Goal: Transaction & Acquisition: Book appointment/travel/reservation

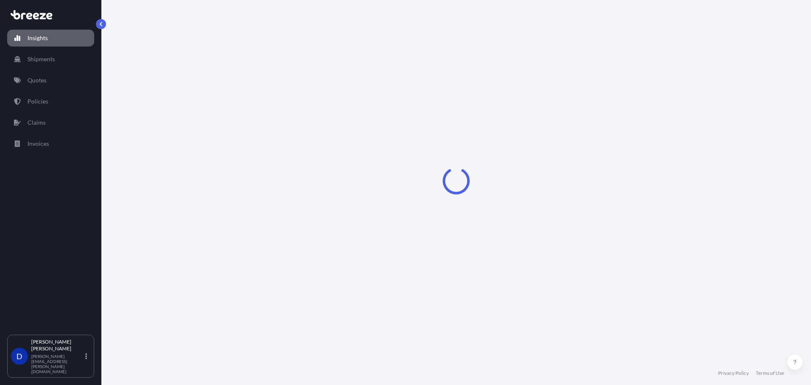
select select "2025"
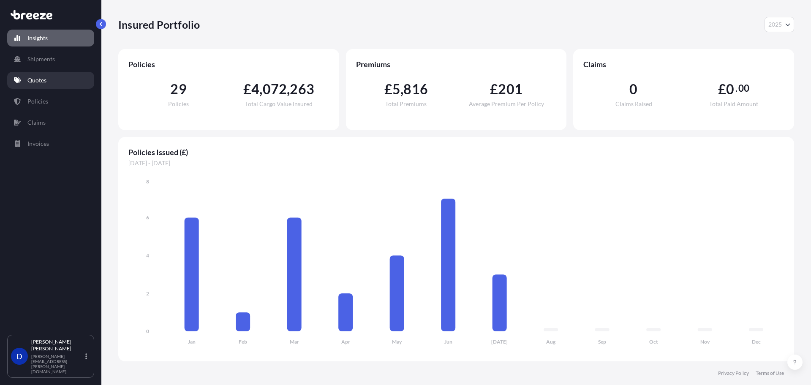
click at [49, 83] on link "Quotes" at bounding box center [50, 80] width 87 height 17
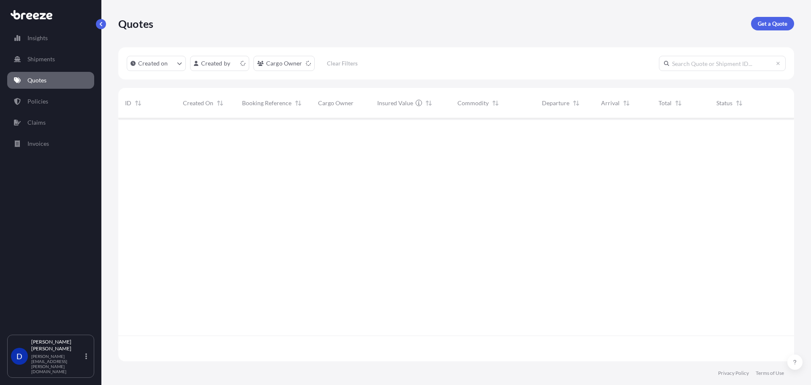
scroll to position [241, 670]
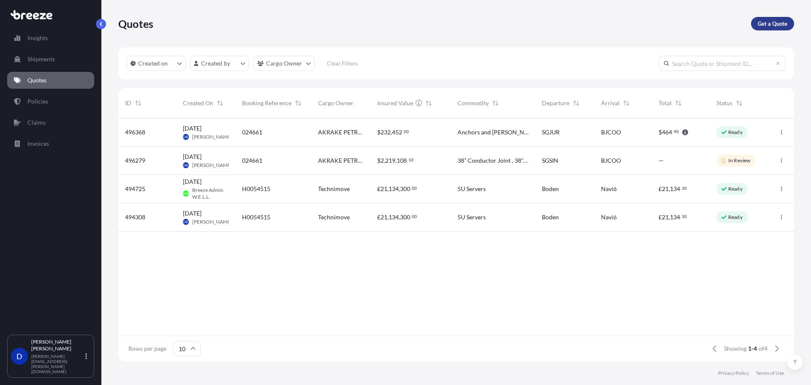
click at [765, 28] on link "Get a Quote" at bounding box center [772, 24] width 43 height 14
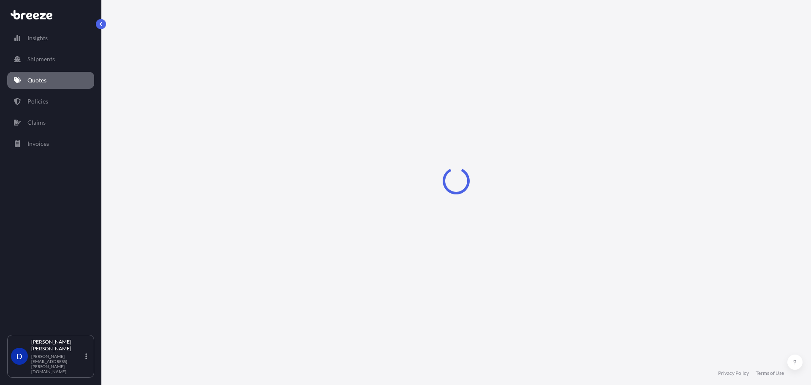
select select "Sea"
select select "1"
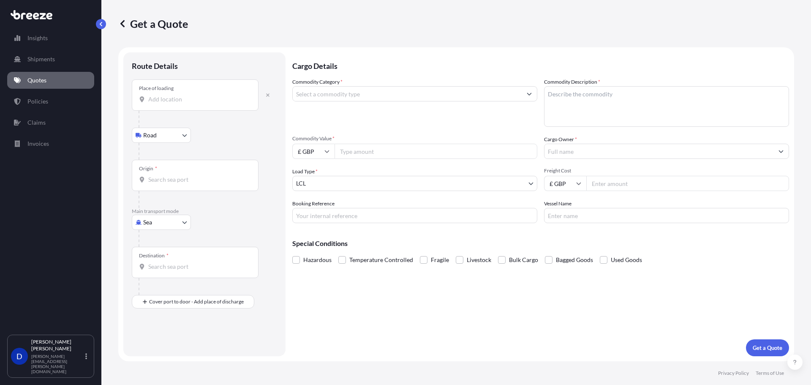
click at [170, 104] on div "Place of loading" at bounding box center [195, 94] width 127 height 31
click at [170, 104] on input "Place of loading" at bounding box center [198, 99] width 100 height 8
click at [269, 94] on icon "button" at bounding box center [267, 94] width 3 height 3
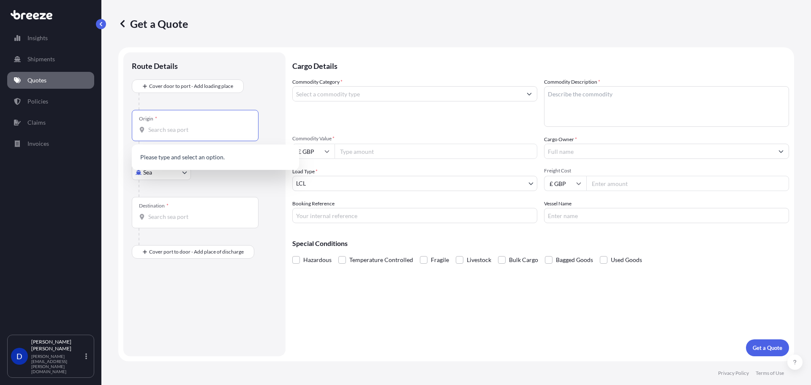
click at [218, 128] on input "Origin *" at bounding box center [198, 129] width 100 height 8
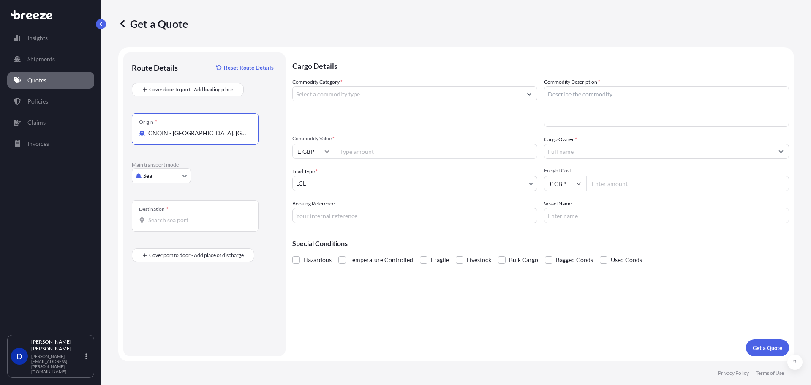
type input "CNQIN - [GEOGRAPHIC_DATA], [GEOGRAPHIC_DATA]"
click at [186, 221] on input "Destination *" at bounding box center [198, 220] width 100 height 8
click at [208, 250] on span "BJCOO - Cotono u, [GEOGRAPHIC_DATA]" at bounding box center [215, 248] width 109 height 8
type input "BJCOO - [GEOGRAPHIC_DATA], [GEOGRAPHIC_DATA]"
click at [325, 147] on input "£ GBP" at bounding box center [313, 151] width 42 height 15
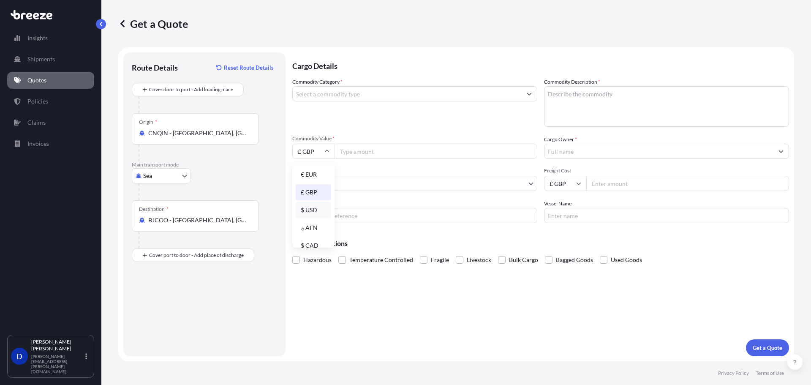
click at [314, 211] on div "$ USD" at bounding box center [313, 210] width 35 height 16
type input "$ USD"
click at [374, 145] on input "Commodity Value *" at bounding box center [436, 151] width 203 height 15
type input "235224"
click at [648, 151] on input "Cargo Owner *" at bounding box center [659, 151] width 229 height 15
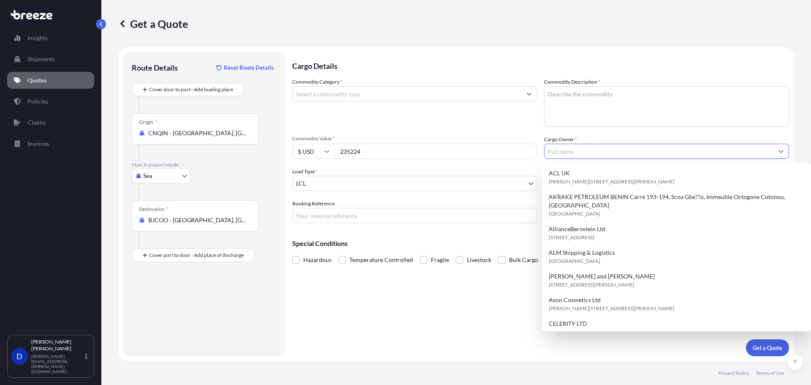
paste input "AKRAKE PETROLEUM BENIN S.A."
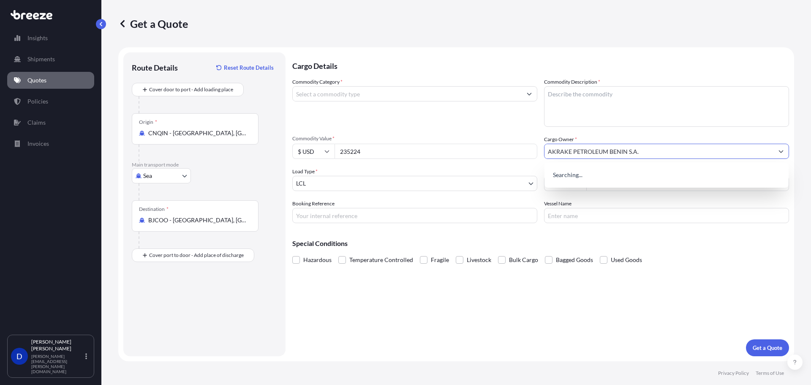
type input "AKRAKE PETROLEUM BENIN S.A."
click at [377, 91] on input "Commodity Category *" at bounding box center [407, 93] width 229 height 15
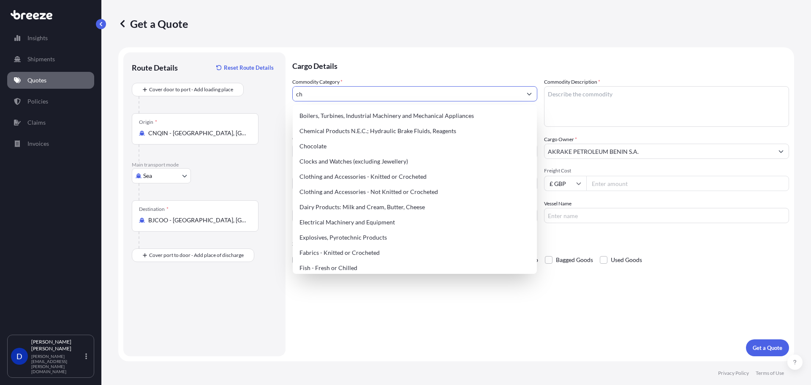
type input "c"
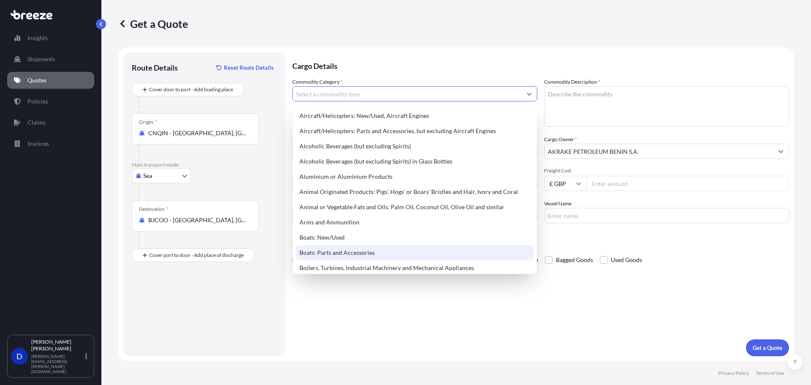
click at [363, 255] on div "Boats: Parts and Accessories" at bounding box center [414, 252] width 237 height 15
type input "Boats: Parts and Accessories"
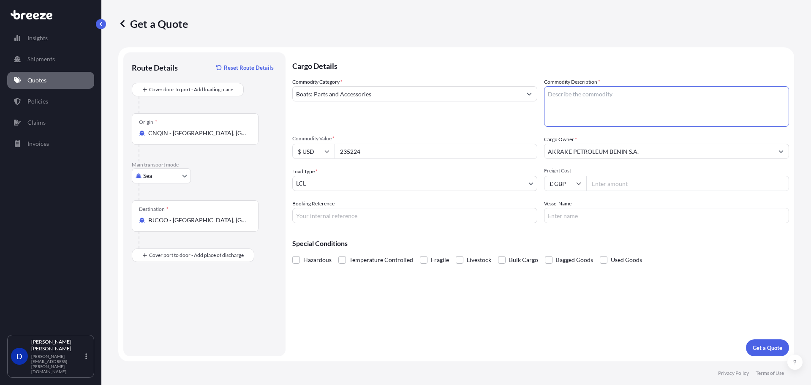
click at [593, 96] on textarea "Commodity Description *" at bounding box center [666, 106] width 245 height 41
type textarea "Studlink Chain"
click at [354, 187] on body "Insights Shipments Quotes Policies Claims Invoices D [PERSON_NAME] [PERSON_NAME…" at bounding box center [405, 192] width 811 height 385
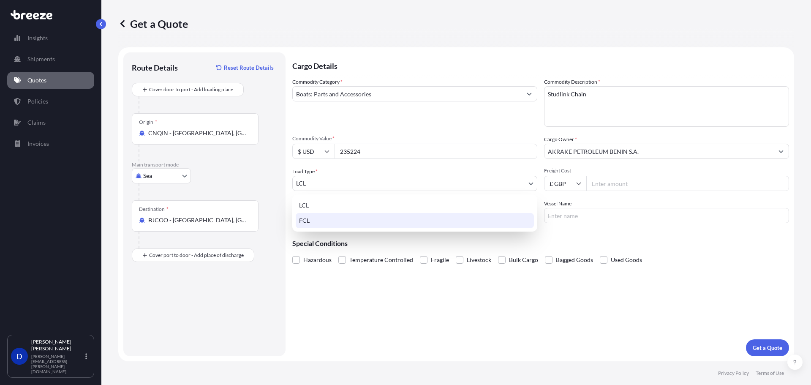
click at [333, 220] on div "FCL" at bounding box center [415, 220] width 238 height 15
select select "2"
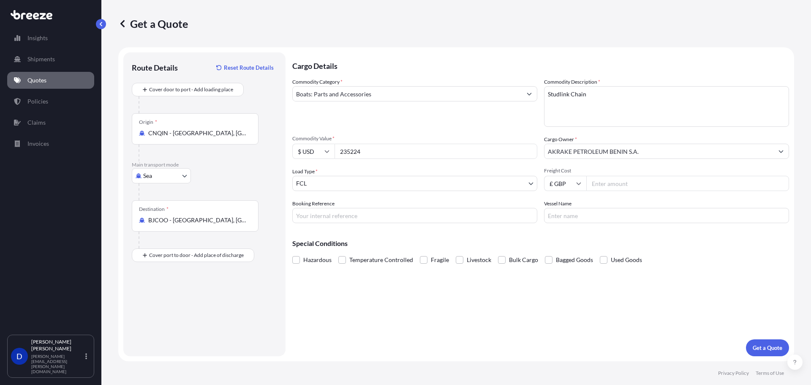
click at [617, 178] on input "Freight Cost" at bounding box center [687, 183] width 203 height 15
paste input "82800"
type input "82800"
click at [585, 185] on input "£ GBP" at bounding box center [565, 183] width 42 height 15
click at [568, 244] on div "$ USD" at bounding box center [565, 242] width 35 height 16
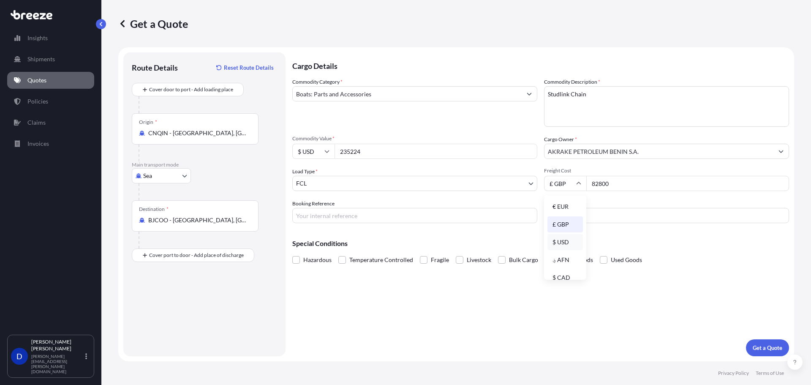
type input "$ USD"
drag, startPoint x: 607, startPoint y: 188, endPoint x: 572, endPoint y: 188, distance: 35.1
click at [572, 188] on div "$ USD 82800" at bounding box center [666, 183] width 245 height 15
type input "8"
type input "84000"
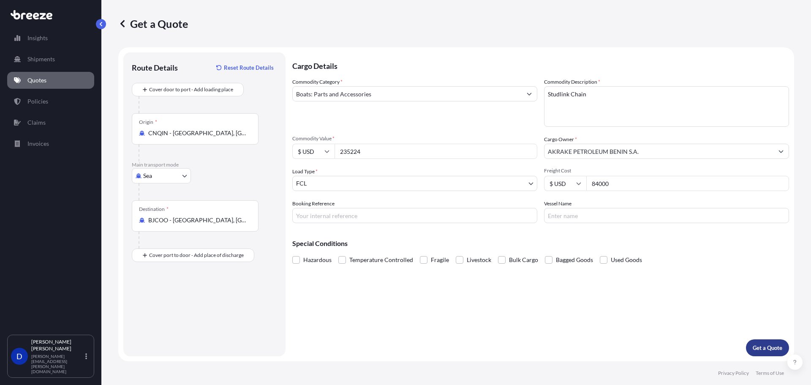
click at [775, 353] on button "Get a Quote" at bounding box center [767, 347] width 43 height 17
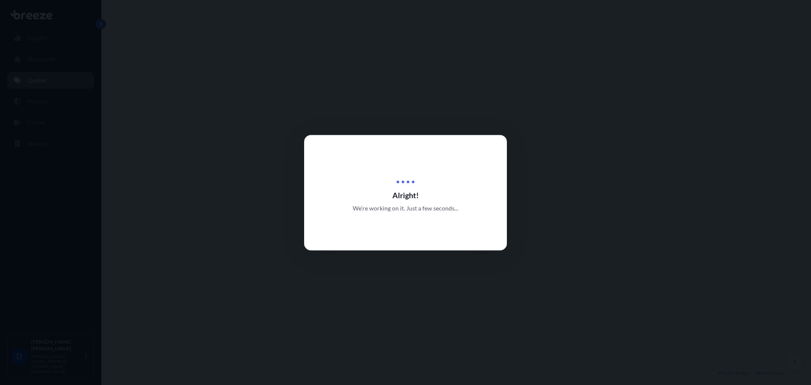
select select "Sea"
select select "2"
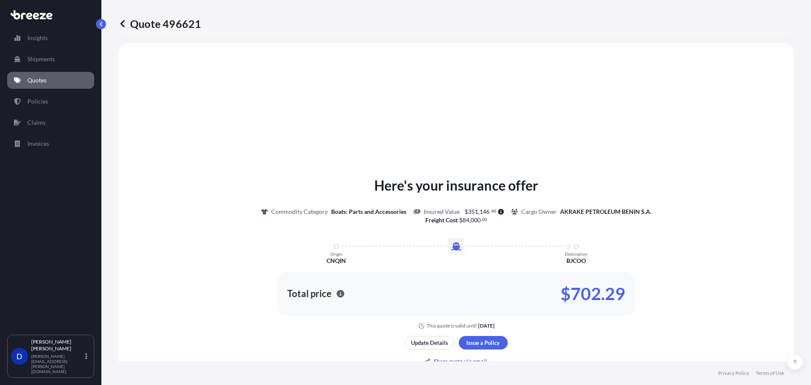
scroll to position [380, 0]
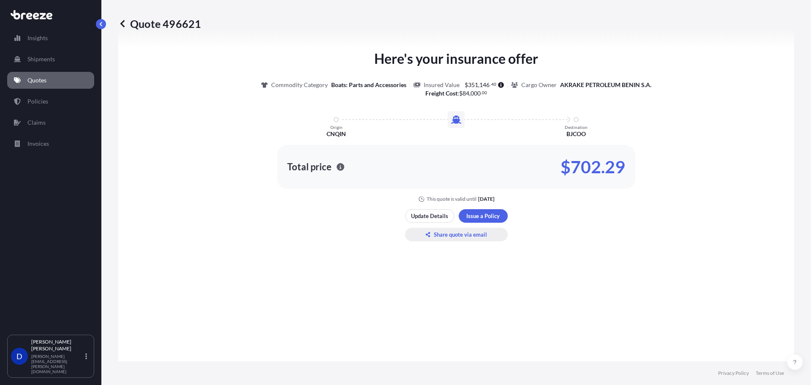
click at [454, 238] on p "Share quote via email" at bounding box center [460, 234] width 53 height 8
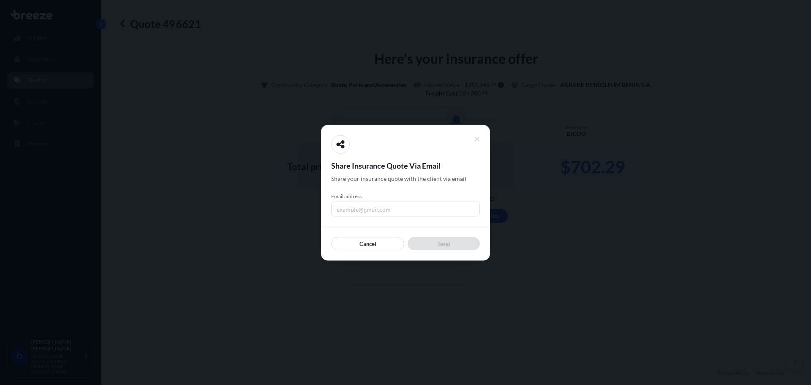
click at [367, 209] on input "Email address" at bounding box center [405, 208] width 149 height 15
type input "[PERSON_NAME][EMAIL_ADDRESS][PERSON_NAME][DOMAIN_NAME]"
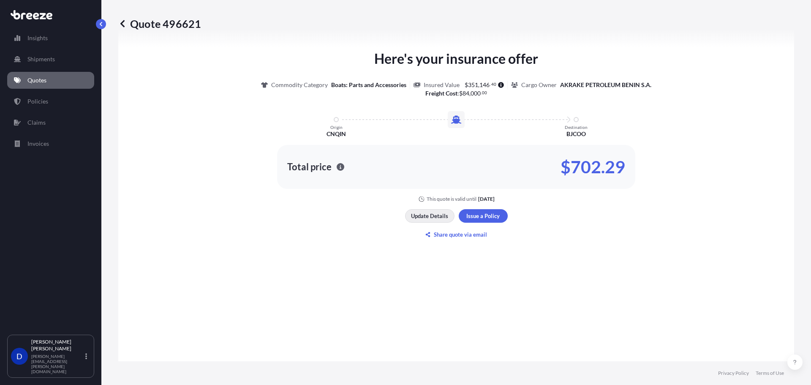
click at [444, 219] on p "Update Details" at bounding box center [429, 216] width 37 height 8
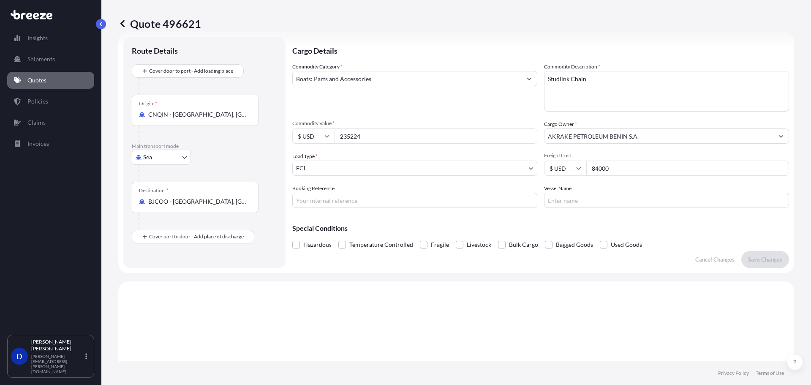
scroll to position [14, 0]
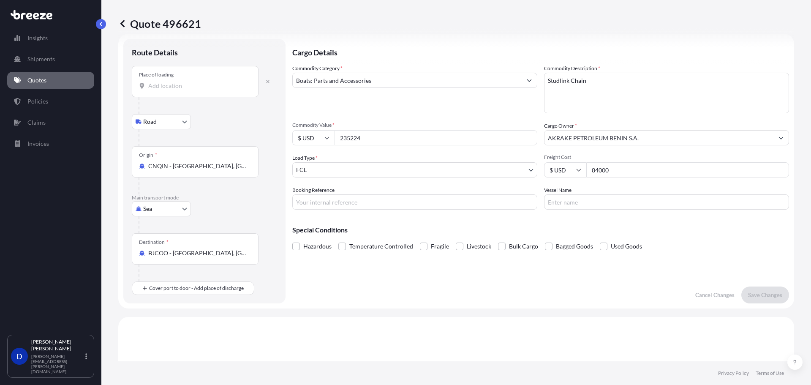
click at [174, 79] on div "Place of loading" at bounding box center [195, 81] width 127 height 31
click at [174, 82] on input "Place of loading" at bounding box center [198, 86] width 100 height 8
click at [176, 86] on input "Place of loading" at bounding box center [198, 86] width 100 height 8
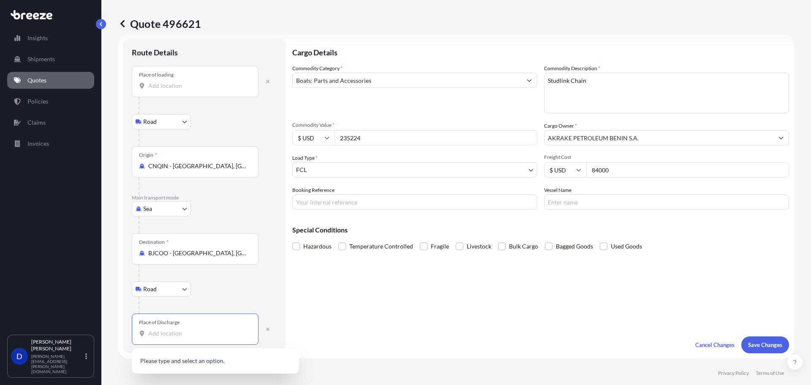
click at [163, 330] on input "Place of Discharge" at bounding box center [198, 333] width 100 height 8
click at [214, 340] on div "Place of Discharge" at bounding box center [195, 328] width 127 height 31
click at [214, 338] on input "Place of Discharge" at bounding box center [198, 333] width 100 height 8
paste input "C/ 193-194 SCOA GBETO, IMMEUBLE OCTOGONE"
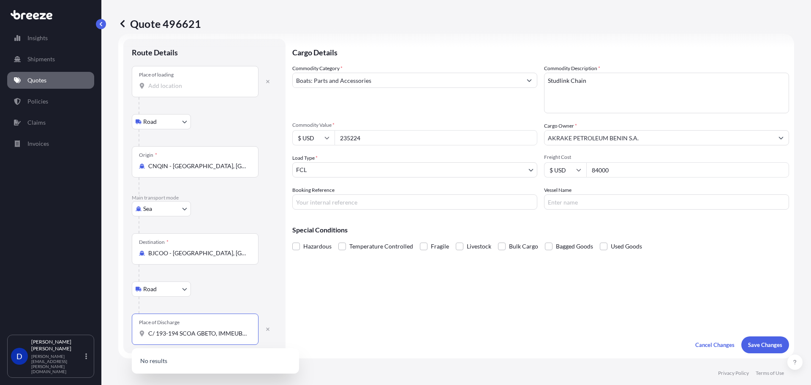
drag, startPoint x: 227, startPoint y: 334, endPoint x: 66, endPoint y: 332, distance: 161.4
click at [66, 332] on div "Insights Shipments Quotes Policies Claims Invoices D [PERSON_NAME] [PERSON_NAME…" at bounding box center [405, 192] width 811 height 385
click at [177, 335] on input "C/ 193-194 SCOA GBETO, IMMEUBLE OCTOGONE" at bounding box center [198, 333] width 100 height 8
drag, startPoint x: 157, startPoint y: 334, endPoint x: 108, endPoint y: 334, distance: 49.0
click at [117, 335] on div "Quote 496621 Route Details Place of loading Road Road Rail Origin * CNQIN - [GE…" at bounding box center [456, 180] width 710 height 361
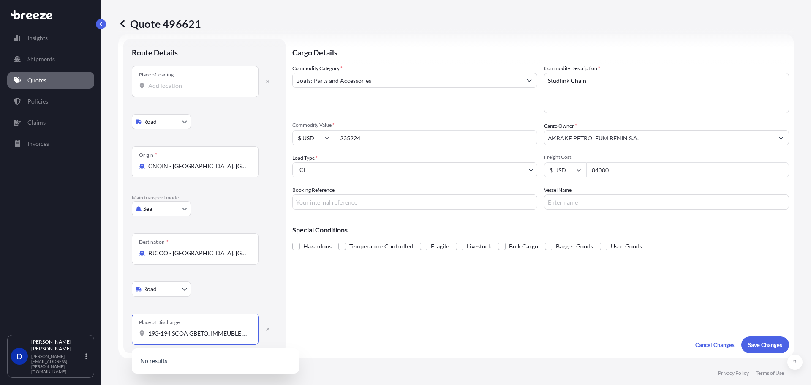
drag, startPoint x: 172, startPoint y: 334, endPoint x: 51, endPoint y: 332, distance: 120.4
click at [51, 332] on div "Insights Shipments Quotes Policies Claims Invoices D [PERSON_NAME] [PERSON_NAME…" at bounding box center [405, 192] width 811 height 385
click at [181, 338] on div "Place of Discharge SCOA GBETO, IMMEUBLE OCTOGONE" at bounding box center [195, 328] width 127 height 31
click at [181, 338] on input "SCOA GBETO, IMMEUBLE OCTOGONE" at bounding box center [198, 333] width 100 height 8
drag, startPoint x: 189, startPoint y: 332, endPoint x: 2, endPoint y: 321, distance: 187.1
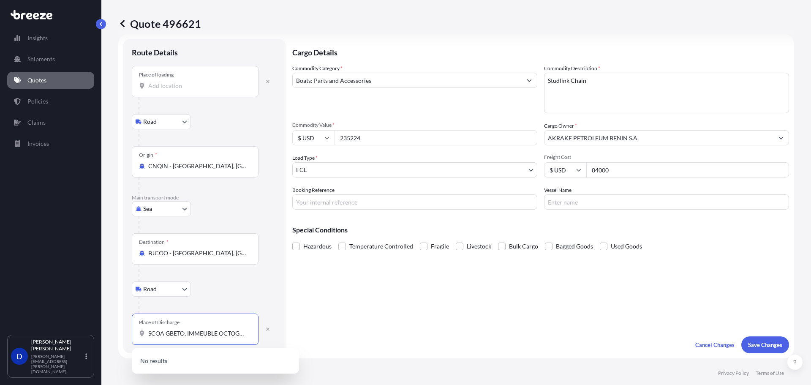
click at [2, 321] on div "Insights Shipments Quotes Policies Claims Invoices D [PERSON_NAME] [PERSON_NAME…" at bounding box center [405, 192] width 811 height 385
drag, startPoint x: 216, startPoint y: 335, endPoint x: 41, endPoint y: 323, distance: 175.7
click at [43, 324] on div "Insights Shipments Quotes Policies Claims Invoices D [PERSON_NAME] [PERSON_NAME…" at bounding box center [405, 192] width 811 height 385
type input "b"
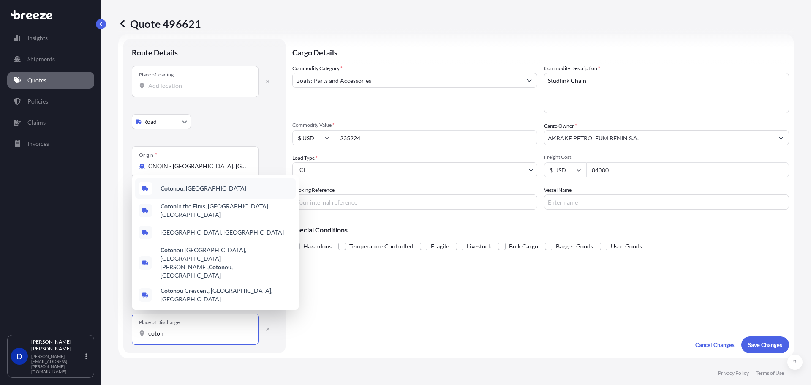
click at [188, 193] on span "Coton ou, [GEOGRAPHIC_DATA]" at bounding box center [204, 188] width 86 height 8
type input "[GEOGRAPHIC_DATA], [GEOGRAPHIC_DATA]"
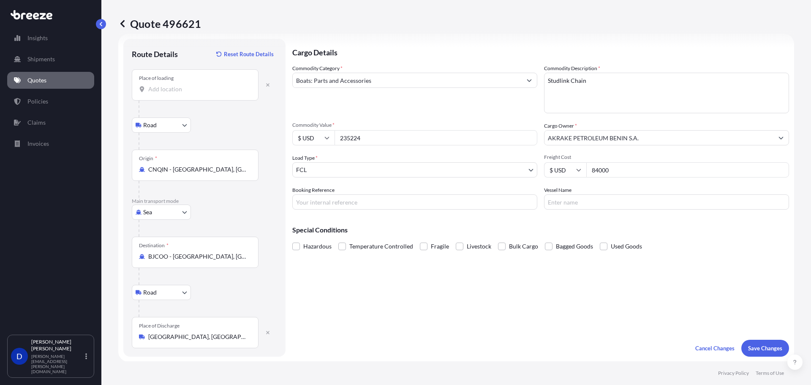
click at [360, 330] on div "Cargo Details Commodity Category * Boats: Parts and Accessories Commodity Descr…" at bounding box center [540, 198] width 497 height 318
click at [214, 94] on div "Place of loading" at bounding box center [195, 84] width 127 height 31
click at [214, 93] on input "Place of loading" at bounding box center [198, 89] width 100 height 8
drag, startPoint x: 758, startPoint y: 360, endPoint x: 762, endPoint y: 352, distance: 8.3
click at [758, 360] on form "Route Details Reset Route Details Place of loading Road Road Rail Origin * CNQI…" at bounding box center [456, 198] width 676 height 328
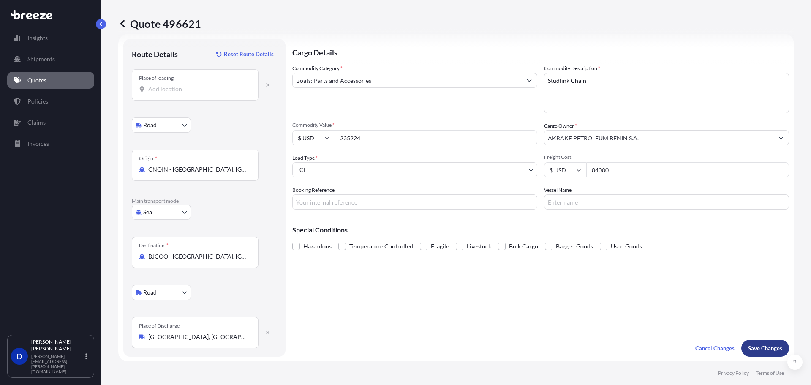
click at [762, 352] on button "Save Changes" at bounding box center [765, 348] width 48 height 17
click at [199, 101] on div at bounding box center [208, 109] width 139 height 17
click at [199, 95] on div "Place of loading" at bounding box center [195, 84] width 127 height 31
click at [199, 93] on input "Place of loading Please select a place of loading" at bounding box center [198, 89] width 100 height 8
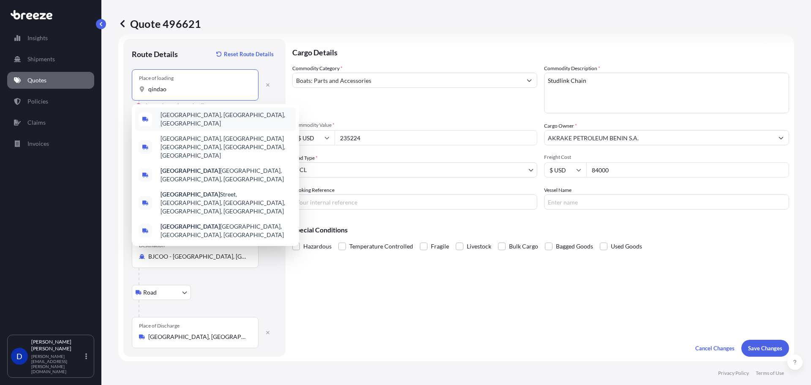
click at [193, 116] on span "[GEOGRAPHIC_DATA], [GEOGRAPHIC_DATA], [GEOGRAPHIC_DATA]" at bounding box center [227, 119] width 132 height 17
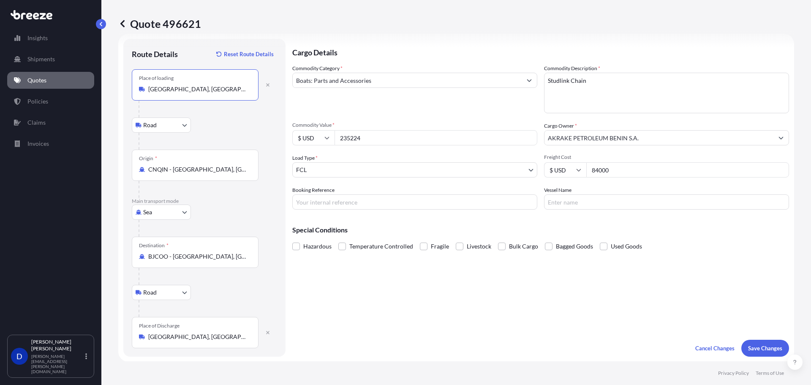
type input "[GEOGRAPHIC_DATA], [GEOGRAPHIC_DATA], [GEOGRAPHIC_DATA]"
click at [757, 347] on p "Save Changes" at bounding box center [765, 348] width 34 height 8
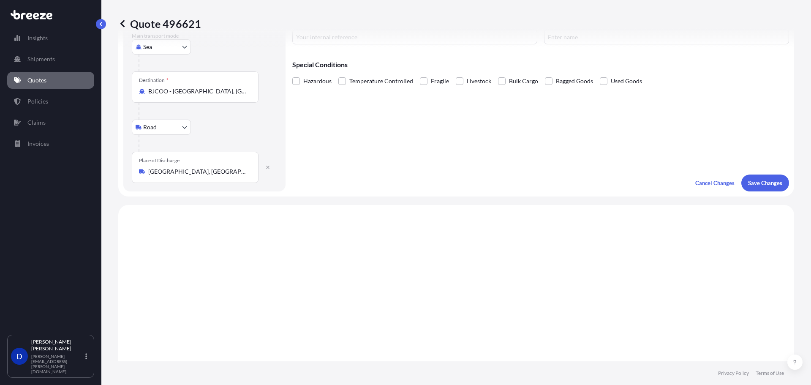
scroll to position [341, 0]
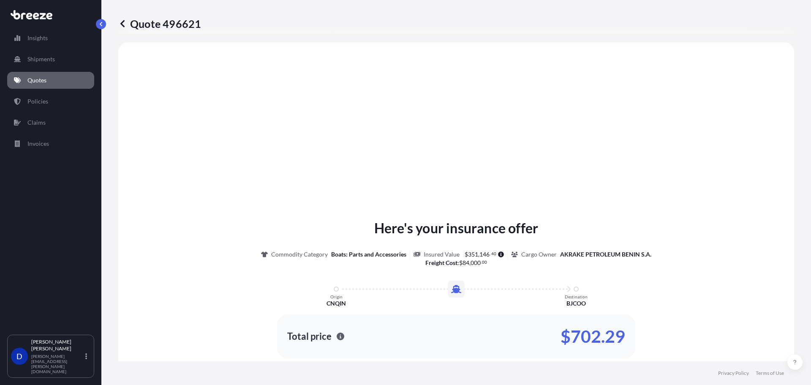
select select "Road"
select select "Sea"
select select "Road"
select select "2"
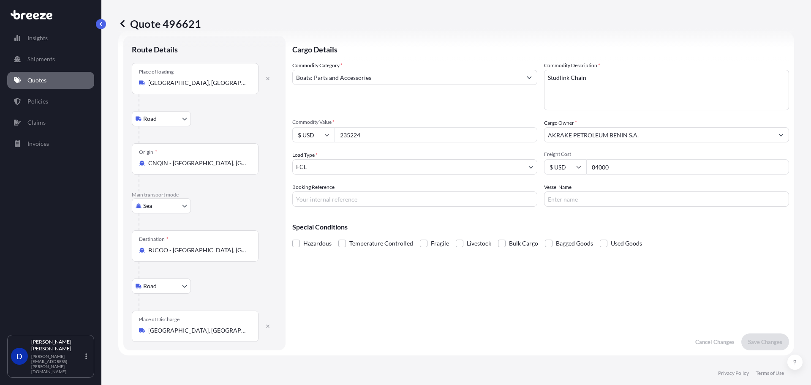
scroll to position [0, 0]
